Goal: Task Accomplishment & Management: Use online tool/utility

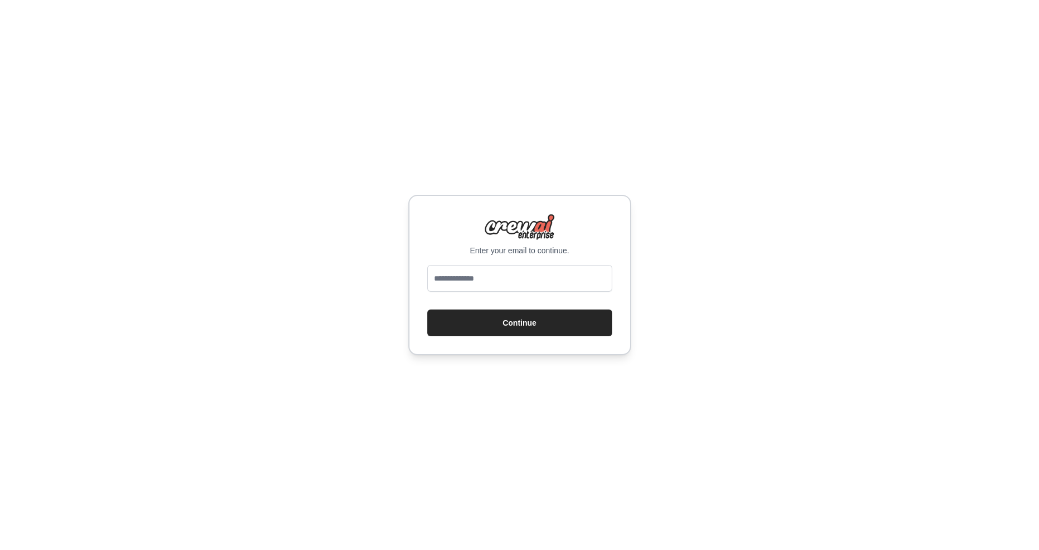
type input "**********"
click at [546, 282] on input "**********" at bounding box center [519, 278] width 185 height 27
click at [551, 281] on input "**********" at bounding box center [519, 278] width 185 height 27
click at [551, 281] on input "email" at bounding box center [519, 278] width 185 height 27
type input "**********"
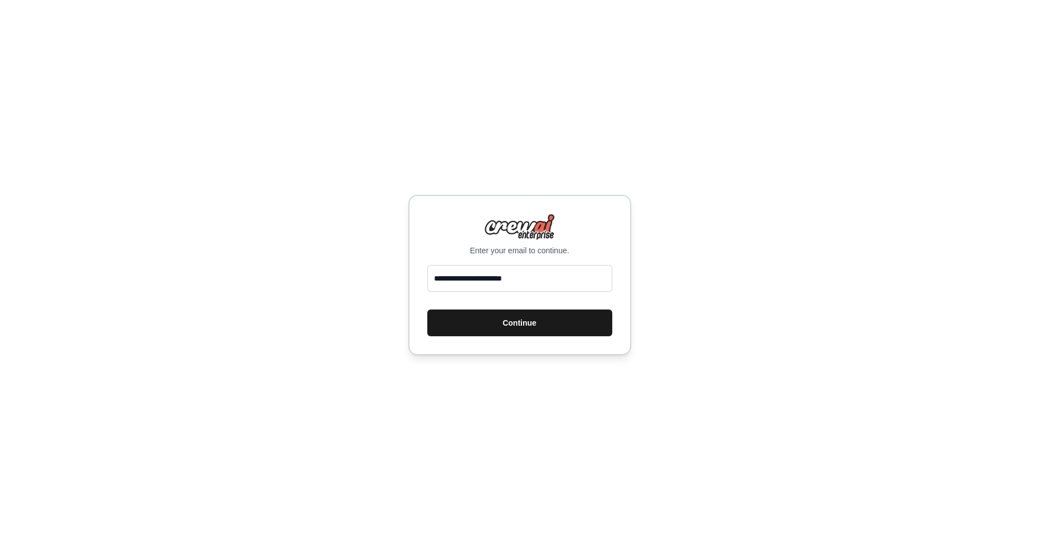
click at [544, 324] on button "Continue" at bounding box center [519, 323] width 185 height 27
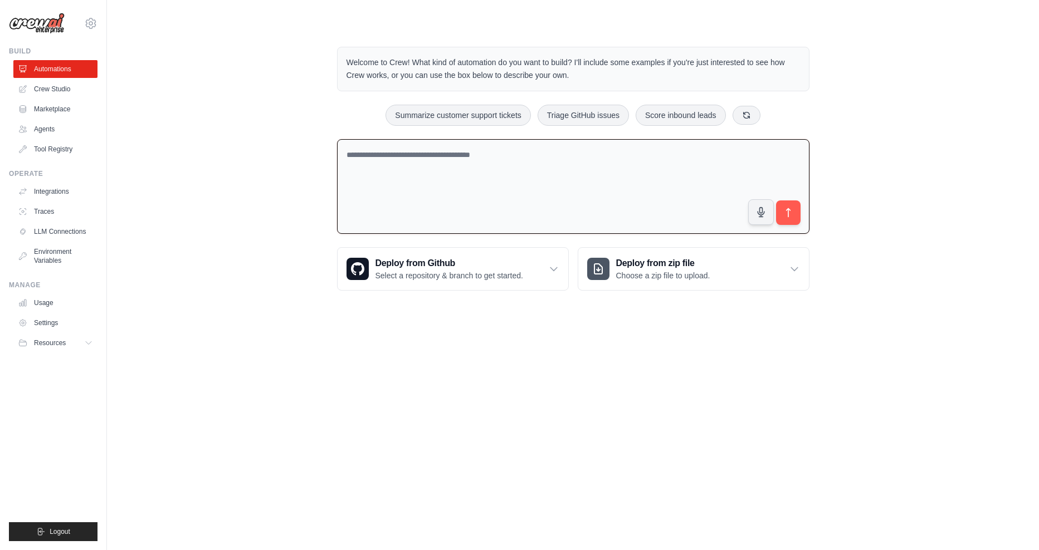
click at [396, 183] on textarea at bounding box center [573, 186] width 472 height 95
click at [226, 181] on div "Welcome to Crew! What kind of automation do you want to build? I'll include som…" at bounding box center [573, 169] width 896 height 280
click at [66, 305] on link "Usage" at bounding box center [56, 303] width 84 height 18
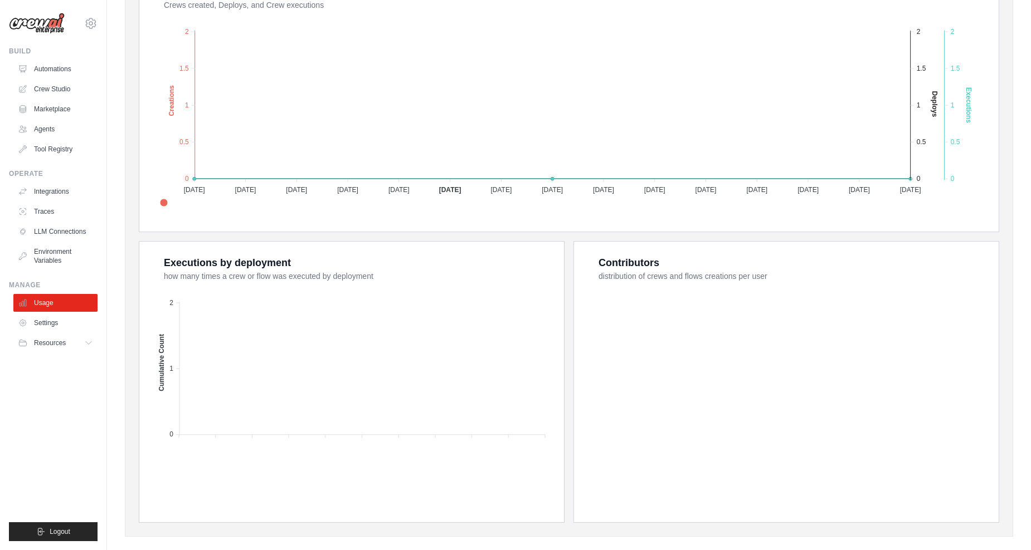
scroll to position [257, 0]
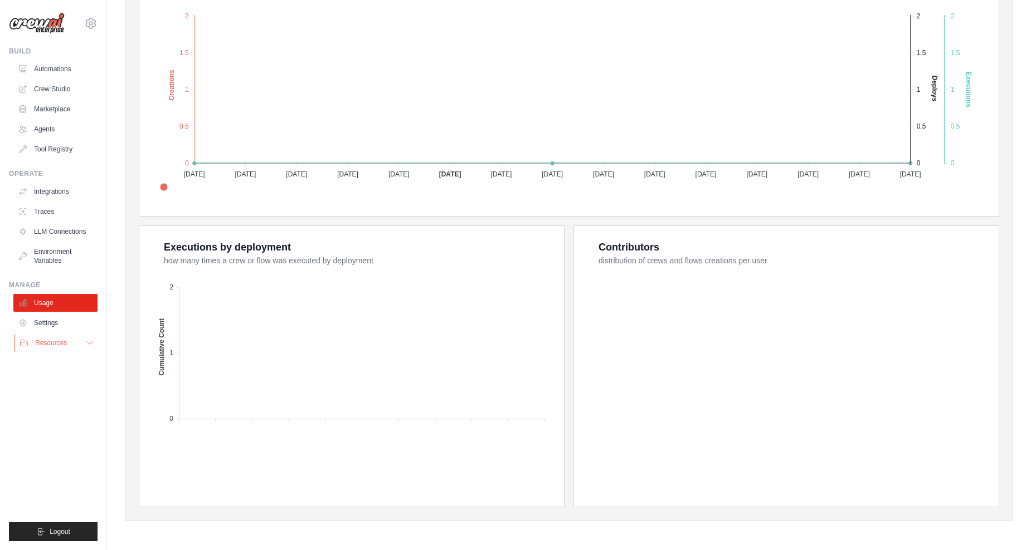
click at [66, 345] on span "Resources" at bounding box center [51, 343] width 32 height 9
click at [54, 324] on link "Settings" at bounding box center [56, 323] width 84 height 18
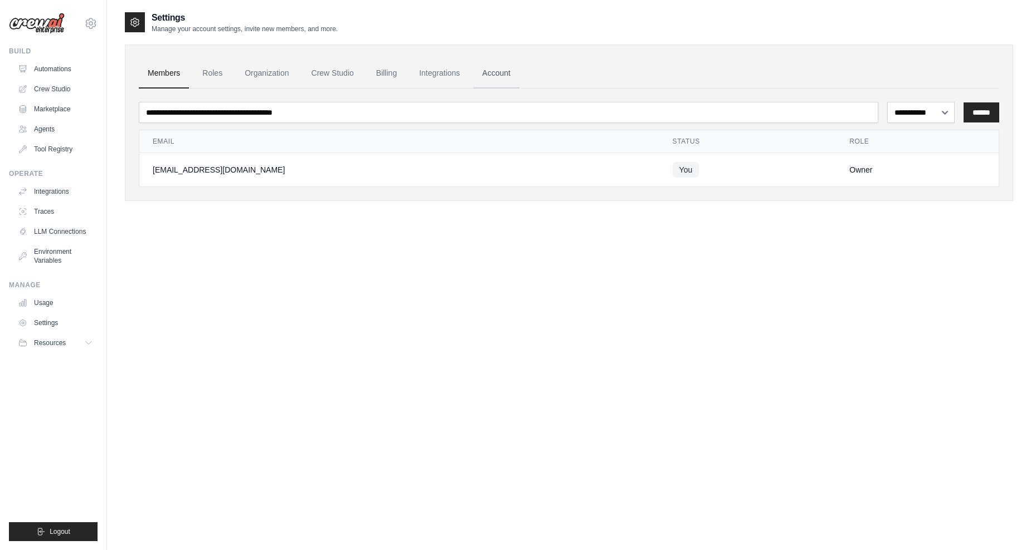
click at [499, 77] on link "Account" at bounding box center [496, 73] width 46 height 30
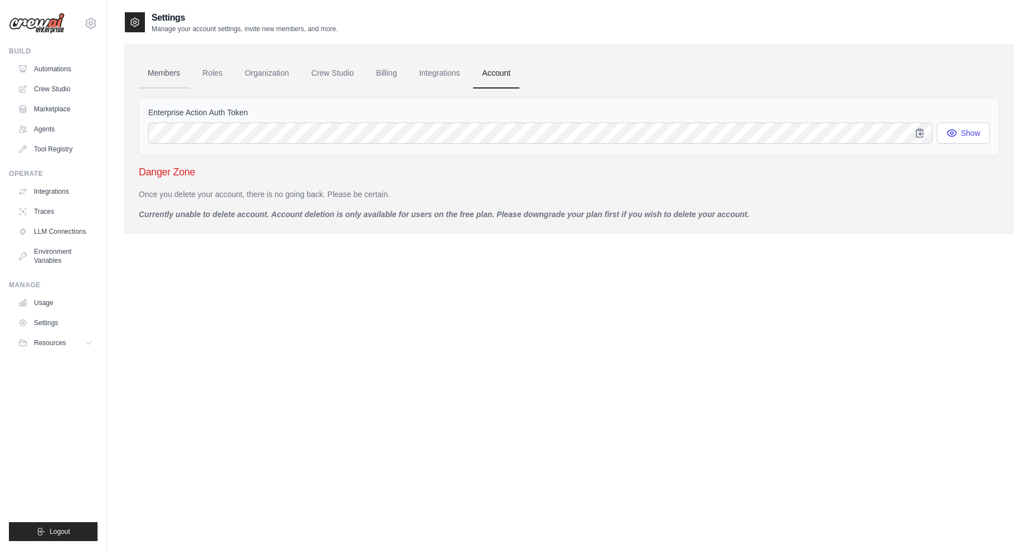
click at [169, 77] on link "Members" at bounding box center [164, 73] width 50 height 30
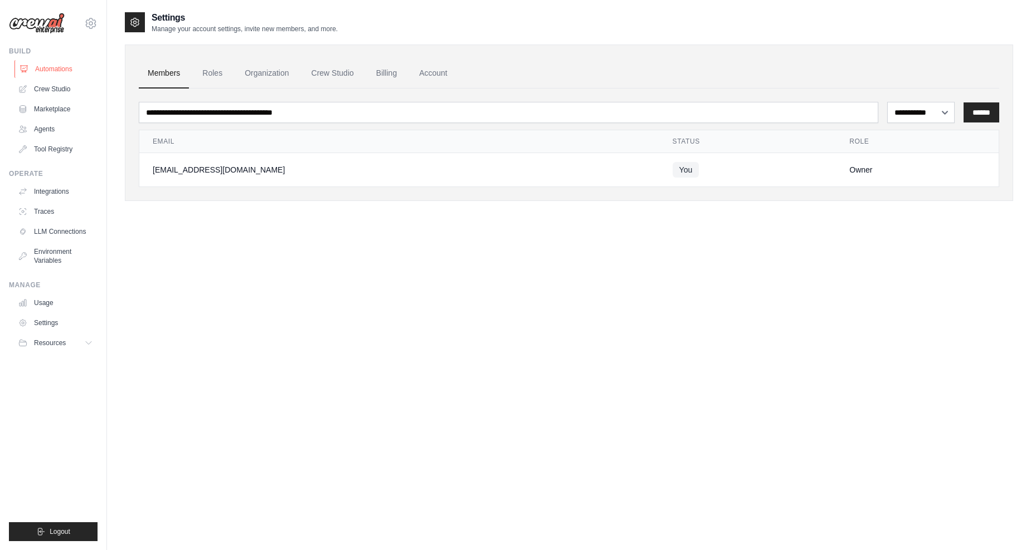
click at [57, 62] on link "Automations" at bounding box center [56, 69] width 84 height 18
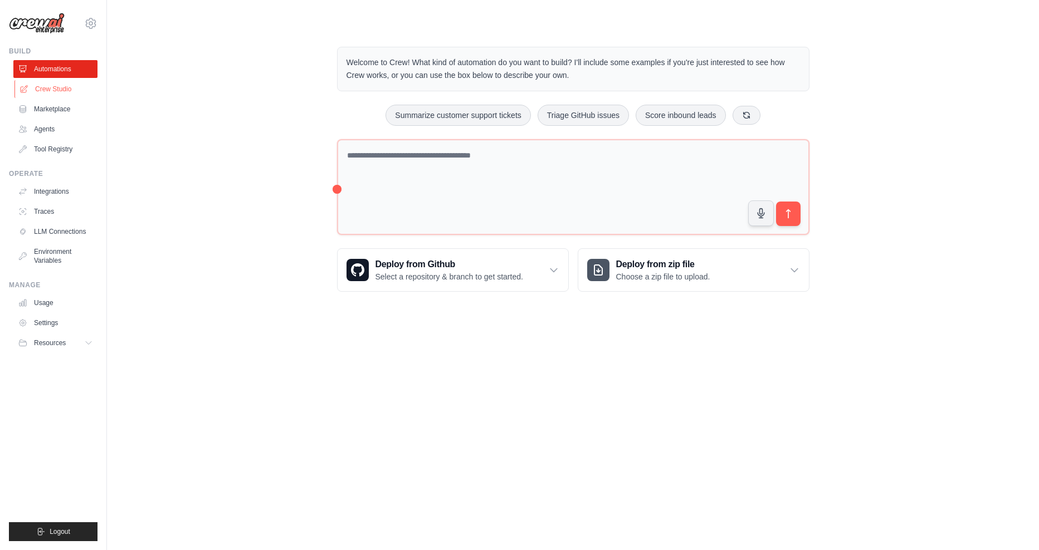
click at [49, 97] on link "Crew Studio" at bounding box center [56, 89] width 84 height 18
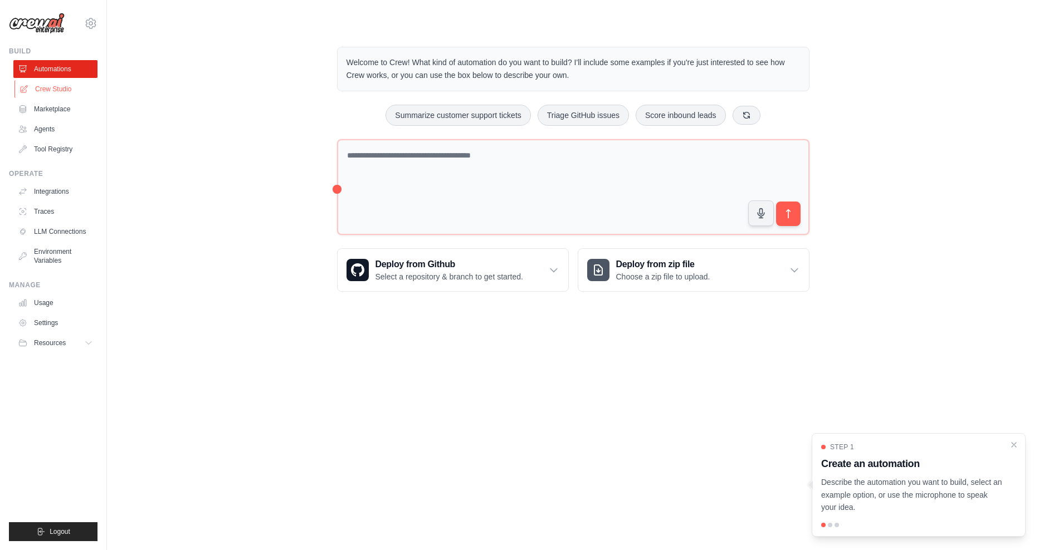
click at [67, 93] on link "Crew Studio" at bounding box center [56, 89] width 84 height 18
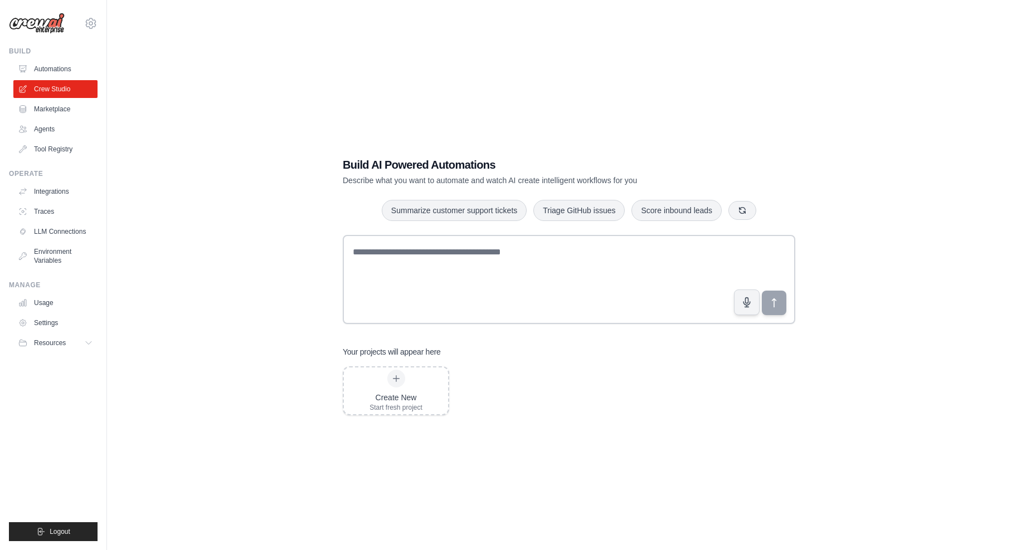
click at [306, 285] on div "Build AI Powered Automations Describe what you want to automate and watch AI cr…" at bounding box center [569, 286] width 888 height 550
click at [209, 322] on div "Build AI Powered Automations Describe what you want to automate and watch AI cr…" at bounding box center [569, 286] width 888 height 550
click at [265, 315] on div "Build AI Powered Automations Describe what you want to automate and watch AI cr…" at bounding box center [569, 286] width 888 height 550
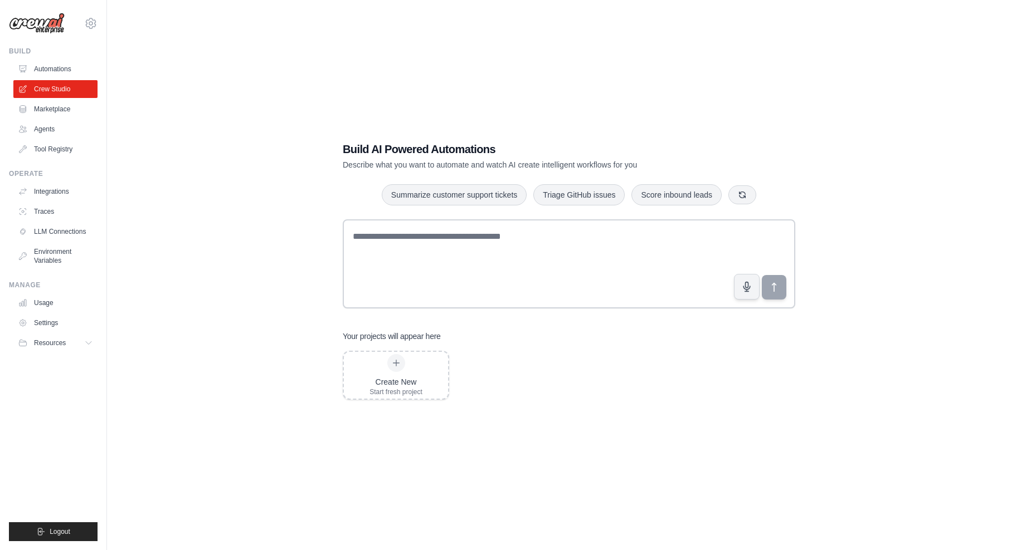
scroll to position [22, 0]
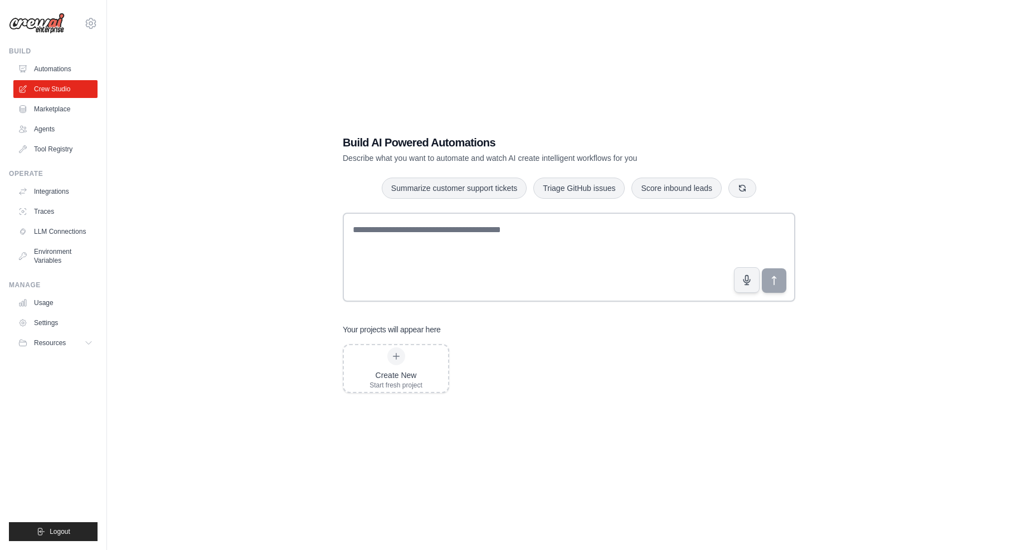
click at [824, 246] on div "Build AI Powered Automations Describe what you want to automate and watch AI cr…" at bounding box center [569, 264] width 888 height 550
click at [643, 431] on div "Build AI Powered Automations Describe what you want to automate and watch AI cr…" at bounding box center [569, 264] width 888 height 550
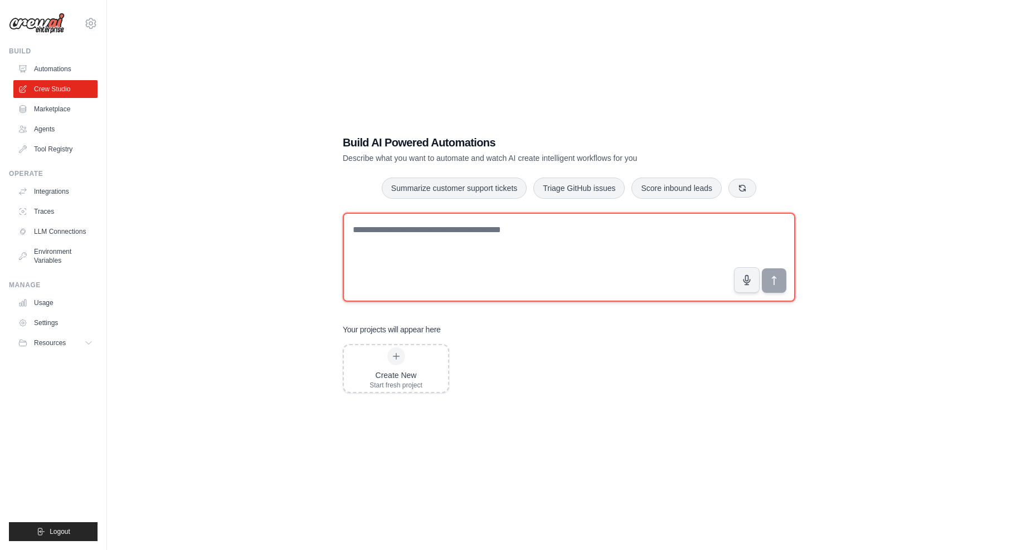
click at [447, 265] on textarea at bounding box center [569, 257] width 452 height 89
click at [443, 231] on textarea at bounding box center [569, 257] width 452 height 89
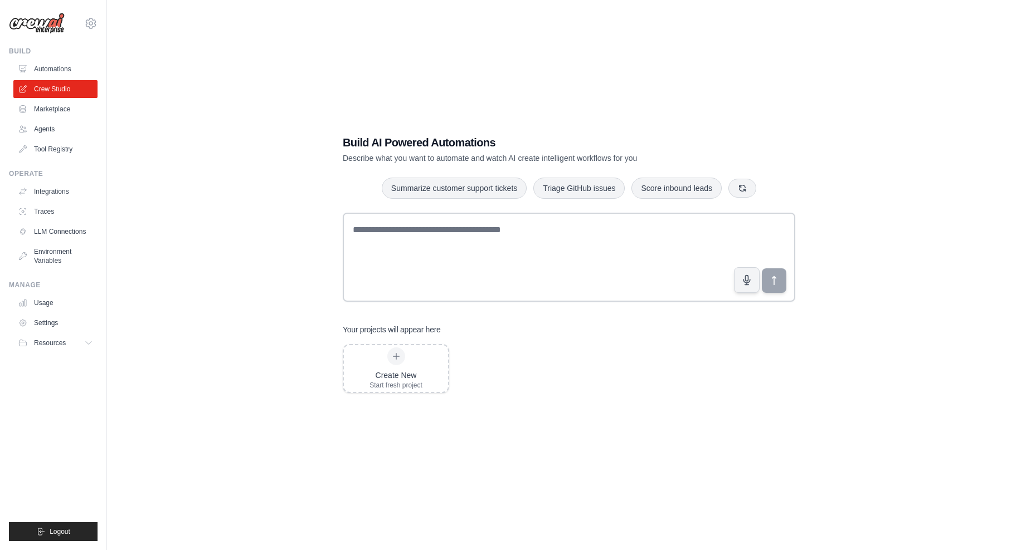
click at [340, 223] on div "Build AI Powered Automations Describe what you want to automate and watch AI cr…" at bounding box center [568, 264] width 479 height 294
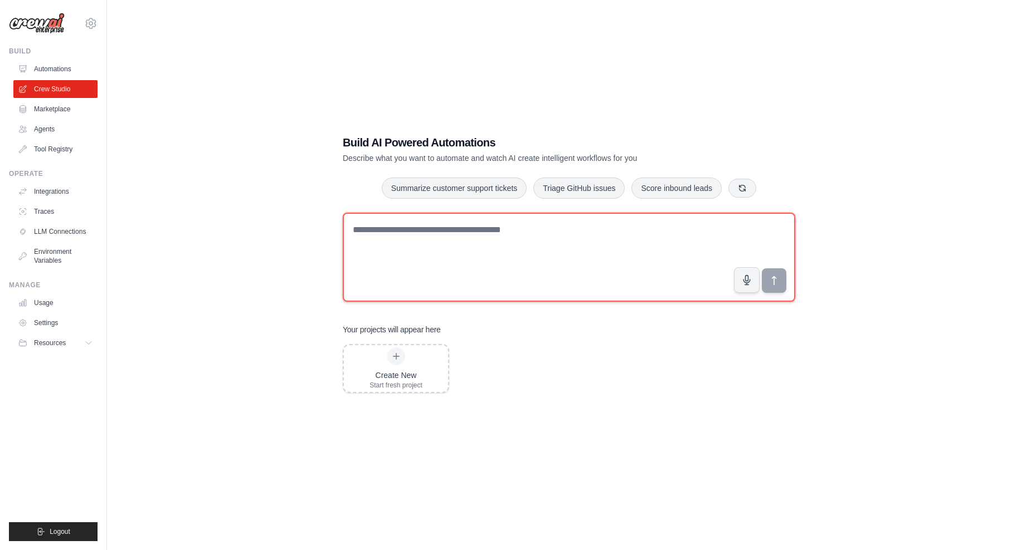
click at [373, 227] on textarea at bounding box center [569, 257] width 452 height 89
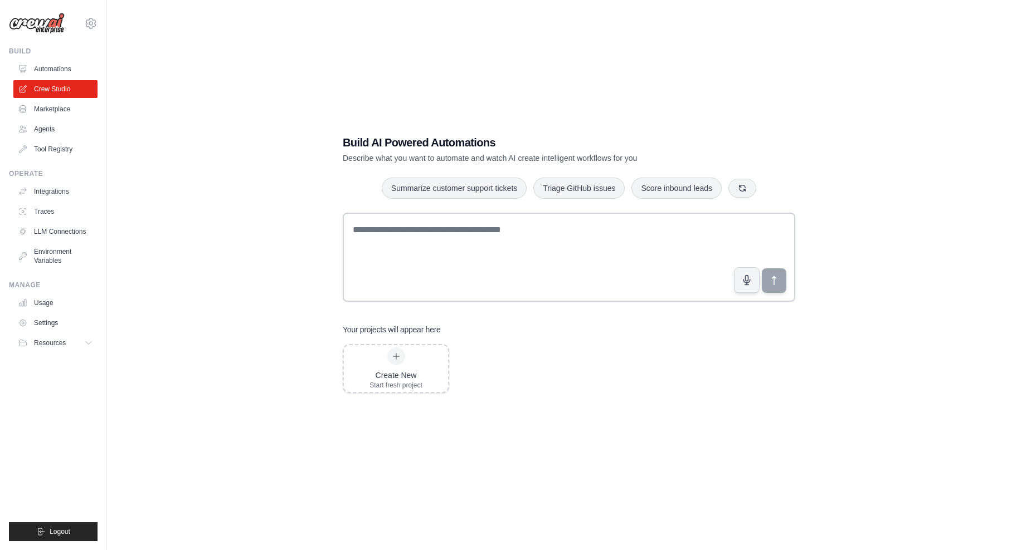
click at [282, 243] on div "Build AI Powered Automations Describe what you want to automate and watch AI cr…" at bounding box center [569, 264] width 888 height 550
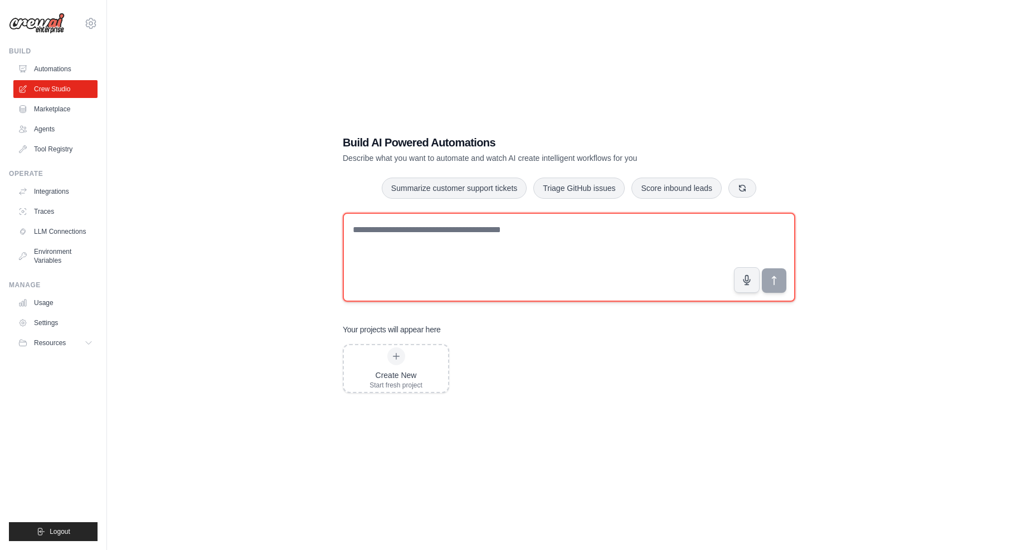
click at [457, 270] on textarea at bounding box center [569, 257] width 452 height 89
click at [480, 246] on textarea at bounding box center [569, 257] width 452 height 89
click at [392, 287] on textarea at bounding box center [569, 257] width 452 height 89
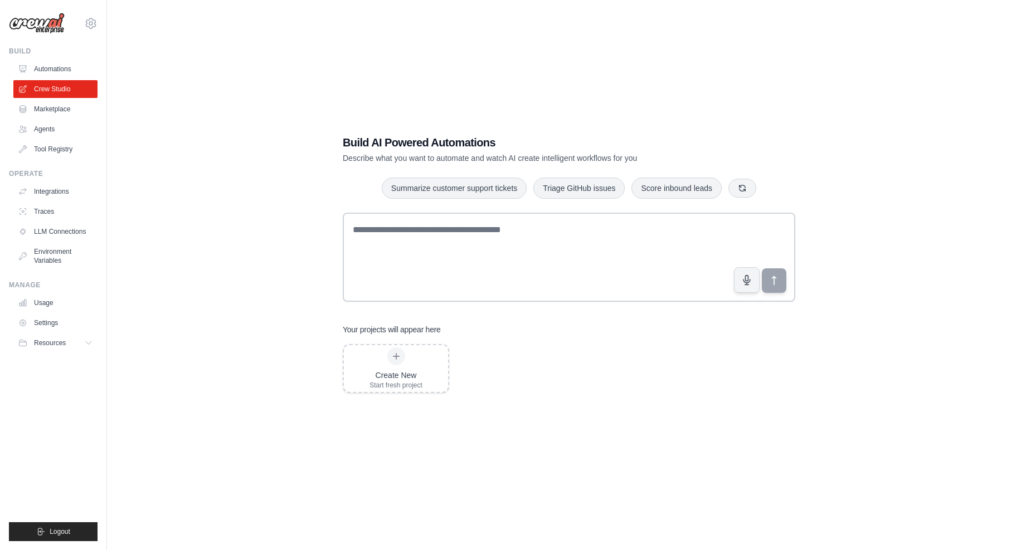
click at [251, 223] on div "Build AI Powered Automations Describe what you want to automate and watch AI cr…" at bounding box center [569, 264] width 888 height 550
click at [41, 129] on link "Agents" at bounding box center [56, 129] width 84 height 18
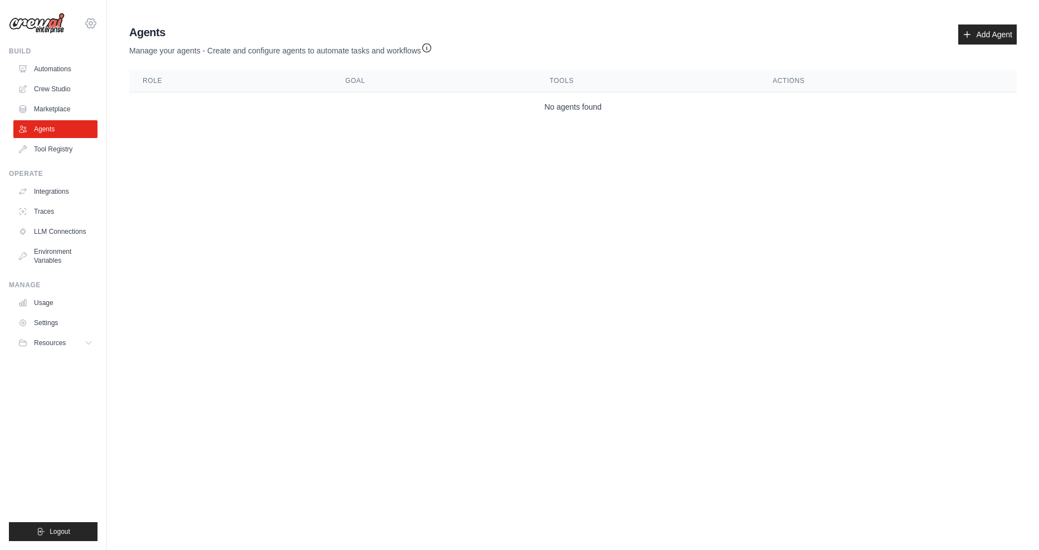
click at [91, 25] on icon at bounding box center [90, 23] width 3 height 3
click at [220, 269] on body "thuanvoviet314@gmail.com Settings Build Automations Crew Studio" at bounding box center [519, 275] width 1039 height 550
click at [53, 340] on span "Resources" at bounding box center [51, 343] width 32 height 9
click at [62, 369] on link "Documentation" at bounding box center [59, 362] width 77 height 16
